Goal: Task Accomplishment & Management: Complete application form

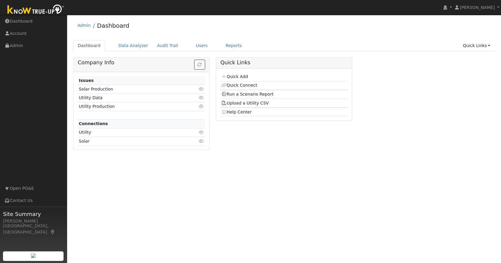
click at [234, 72] on div "Quick Add Quick Connect Run a Scenario Report Upload a Utility CSV Help Center" at bounding box center [284, 95] width 136 height 53
click at [236, 75] on link "Quick Add" at bounding box center [234, 76] width 27 height 5
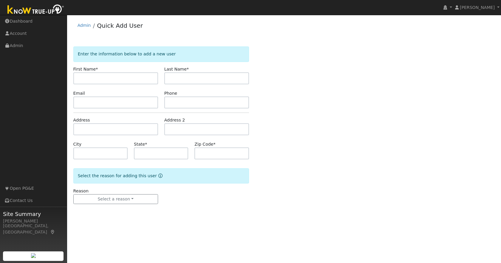
click at [95, 78] on input "text" at bounding box center [115, 79] width 85 height 12
type input "[PERSON_NAME]"
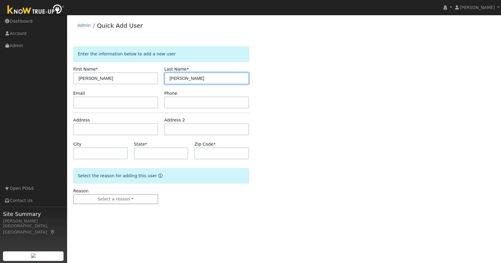
type input "[PERSON_NAME]"
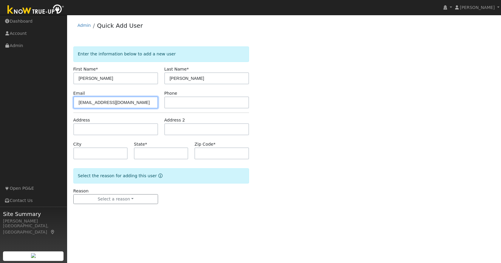
type input "[EMAIL_ADDRESS][DOMAIN_NAME]"
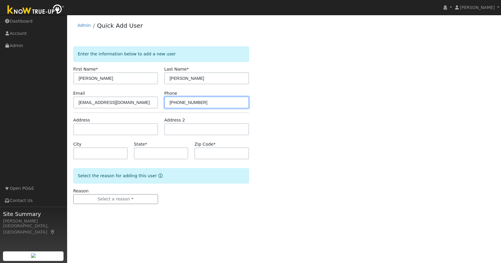
type input "209-532-4793"
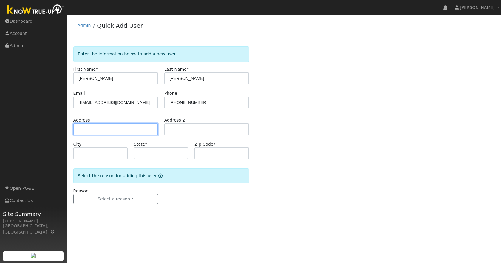
click at [92, 130] on input "text" at bounding box center [115, 130] width 85 height 12
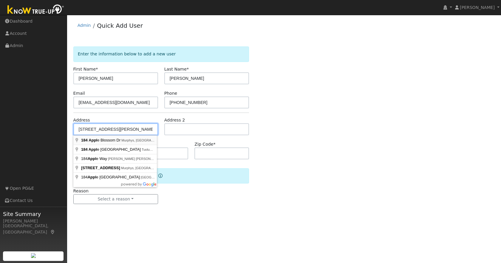
type input "184 Apple Blossom Drive"
type input "Murphys"
type input "CA"
type input "95247"
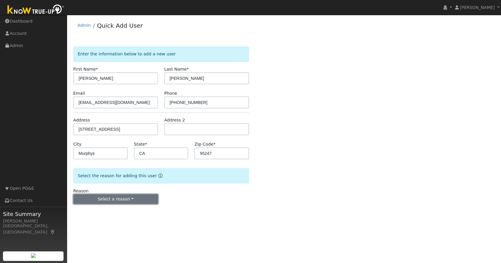
click at [126, 198] on button "Select a reason" at bounding box center [115, 200] width 85 height 10
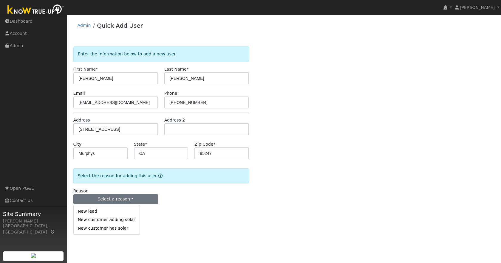
click at [104, 212] on link "New lead" at bounding box center [107, 212] width 66 height 8
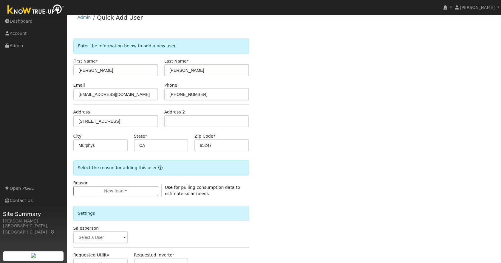
scroll to position [123, 0]
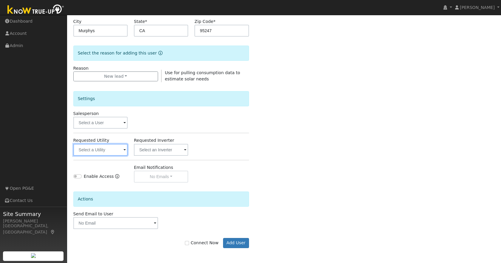
click at [112, 152] on input "text" at bounding box center [100, 150] width 54 height 12
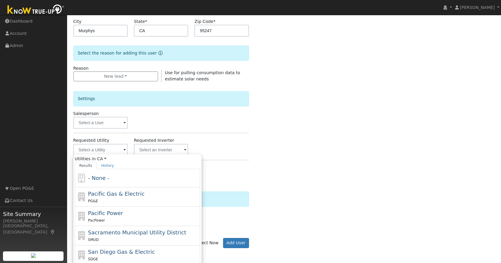
click at [120, 197] on div "Pacific Gas & Electric PG&E" at bounding box center [143, 197] width 111 height 14
type input "Pacific Gas & Electric"
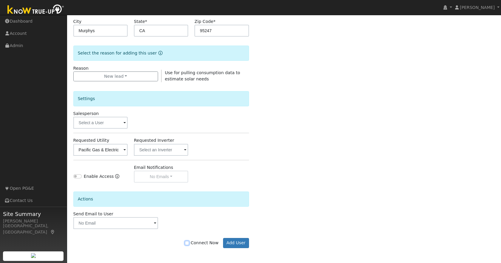
click at [189, 243] on input "Connect Now" at bounding box center [187, 243] width 4 height 4
checkbox input "true"
click at [236, 242] on button "Add User" at bounding box center [236, 243] width 26 height 10
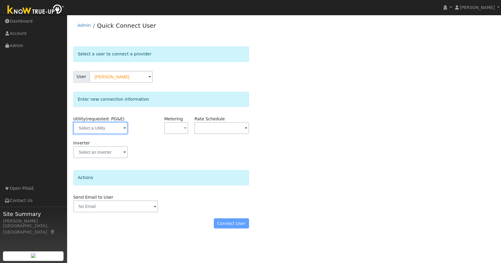
click at [107, 128] on input "text" at bounding box center [100, 128] width 54 height 12
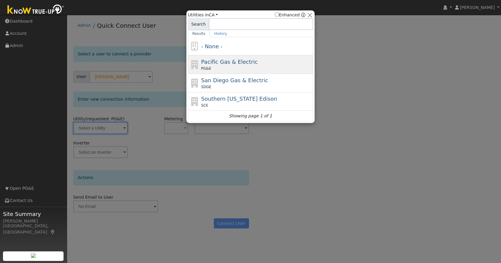
click at [275, 64] on div "Pacific Gas & Electric PG&E" at bounding box center [256, 64] width 111 height 13
type input "PG&E"
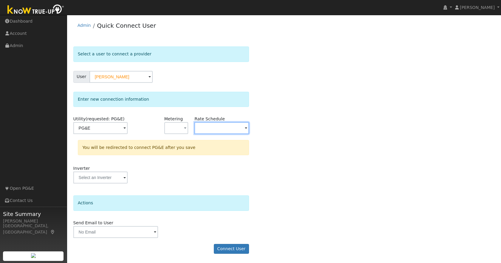
click at [225, 127] on input "text" at bounding box center [222, 128] width 54 height 12
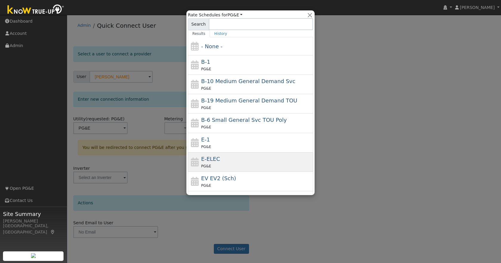
click at [229, 158] on div "E-ELEC PG&E" at bounding box center [256, 162] width 111 height 14
type input "E-ELEC"
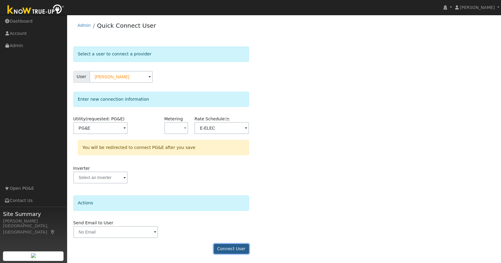
click at [230, 249] on button "Connect User" at bounding box center [231, 249] width 35 height 10
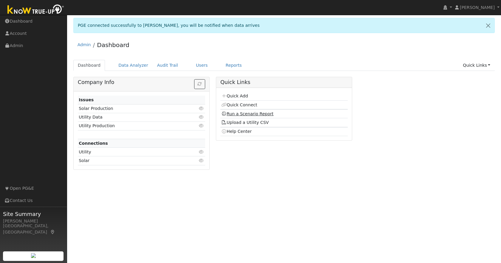
click at [238, 116] on link "Run a Scenario Report" at bounding box center [247, 114] width 52 height 5
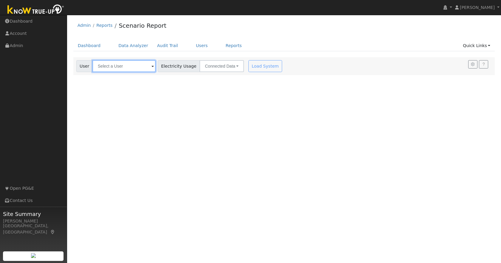
click at [108, 68] on input "text" at bounding box center [124, 66] width 63 height 12
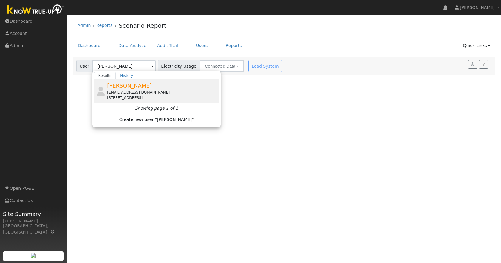
click at [132, 94] on div "[EMAIL_ADDRESS][DOMAIN_NAME]" at bounding box center [162, 92] width 111 height 5
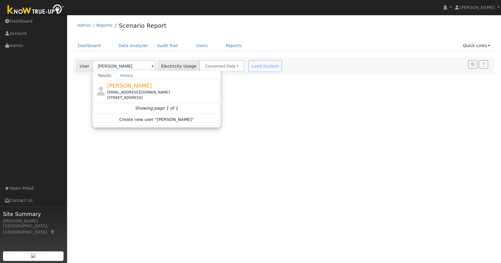
type input "[PERSON_NAME]"
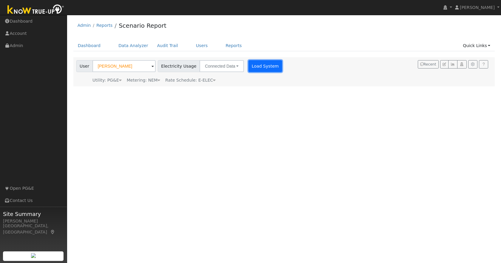
click at [254, 67] on button "Load System" at bounding box center [266, 66] width 34 height 12
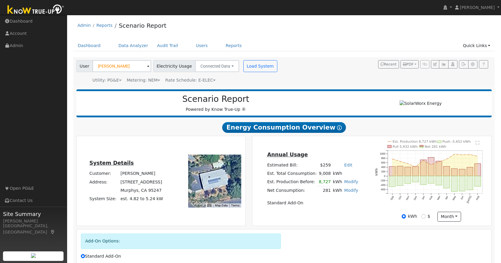
click at [362, 145] on div "Annual Usage Estimated Bill: $259 Edit Estimated Bill $ Annual Est. Total Consu…" at bounding box center [372, 181] width 237 height 81
click at [322, 183] on td "8,727" at bounding box center [325, 182] width 14 height 9
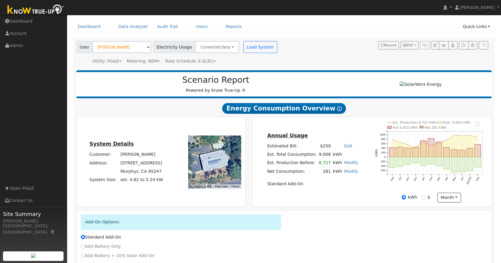
scroll to position [28, 0]
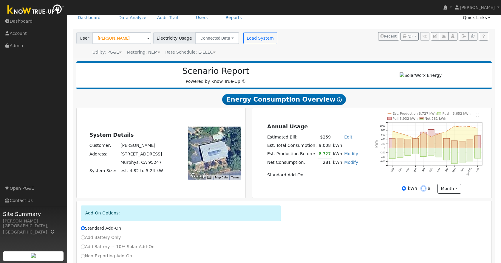
click at [424, 189] on input "$" at bounding box center [424, 189] width 4 height 4
radio input "true"
click at [405, 189] on input "kWh" at bounding box center [404, 189] width 4 height 4
radio input "true"
radio input "false"
